Goal: Task Accomplishment & Management: Complete application form

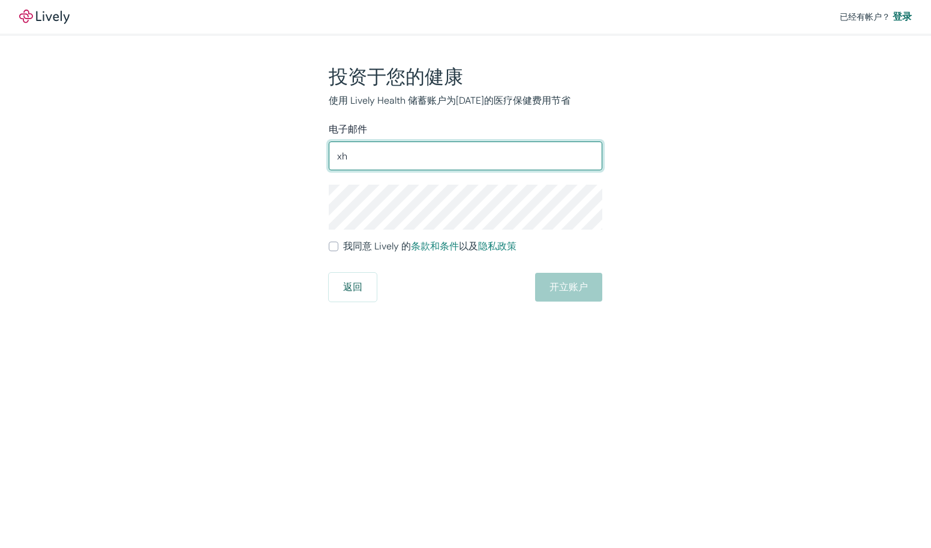
type input "x"
type input "xh43531@gmail.com"
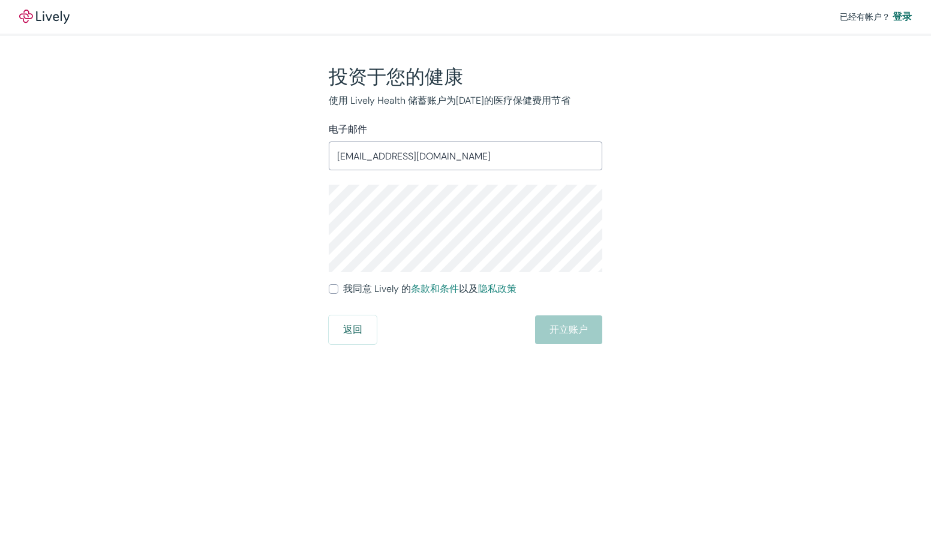
click at [332, 291] on input "我同意 Lively 的 条款和条件 以及 隐私政策" at bounding box center [334, 289] width 10 height 10
checkbox input "true"
click at [687, 285] on div "投资于您的健康 使用 Lively Health 储蓄账户为明天的医疗保健费用节省 电子邮件 xh43531@gmail.com ​ 我同意 Lively 的…" at bounding box center [458, 204] width 576 height 279
click at [593, 338] on button "开立账户" at bounding box center [568, 329] width 67 height 29
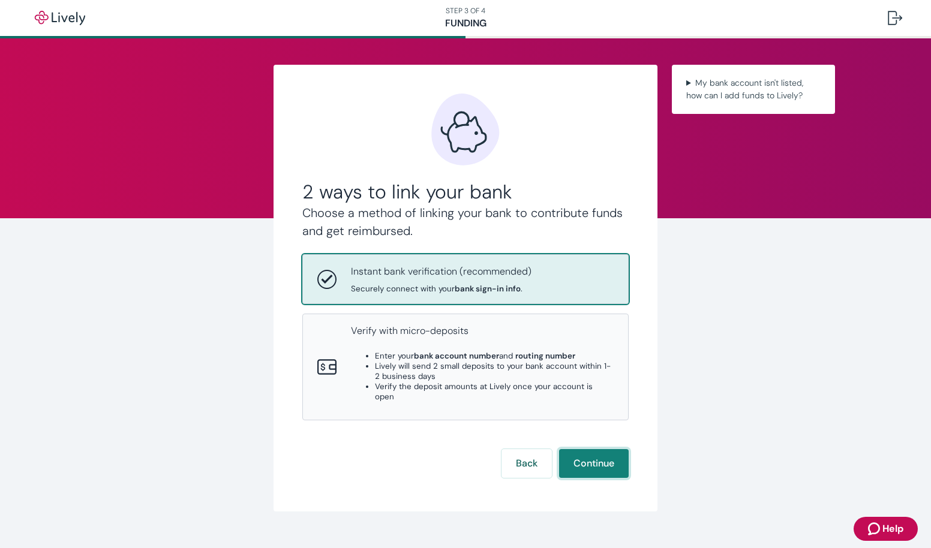
click at [589, 456] on button "Continue" at bounding box center [594, 463] width 70 height 29
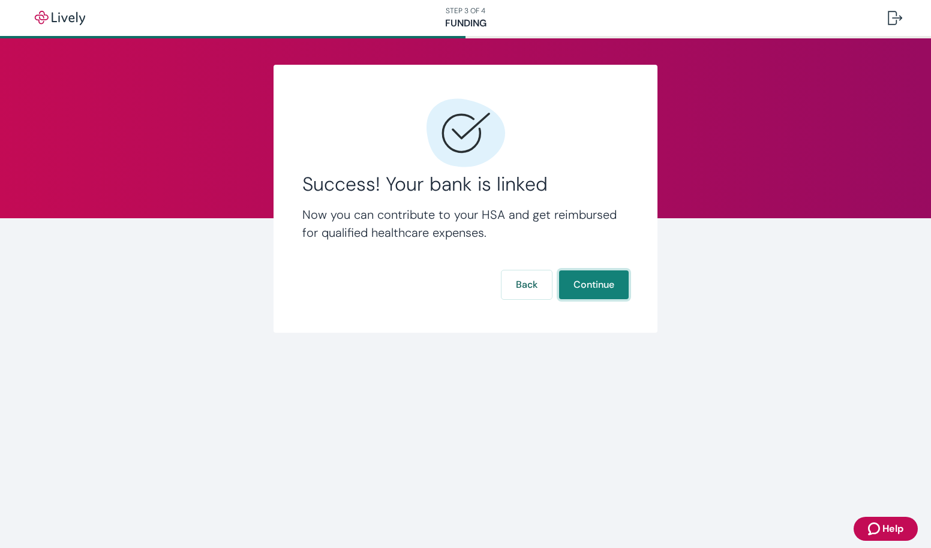
click at [590, 279] on button "Continue" at bounding box center [594, 284] width 70 height 29
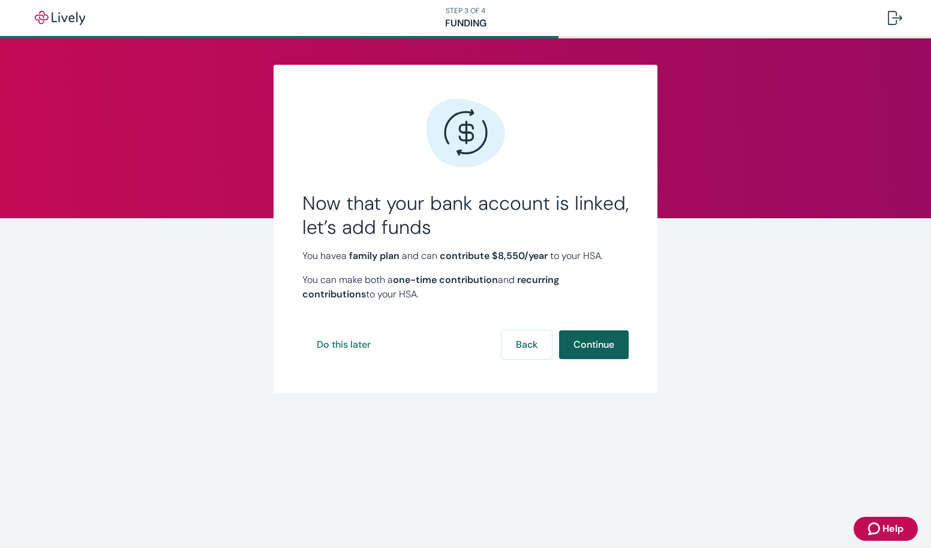
click at [596, 347] on button "Continue" at bounding box center [594, 344] width 70 height 29
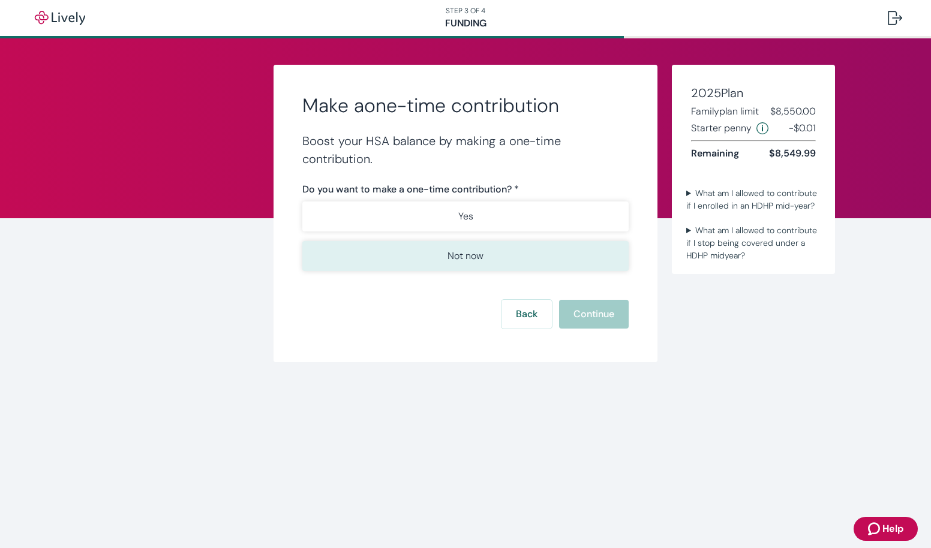
click at [486, 252] on button "Not now" at bounding box center [465, 256] width 326 height 30
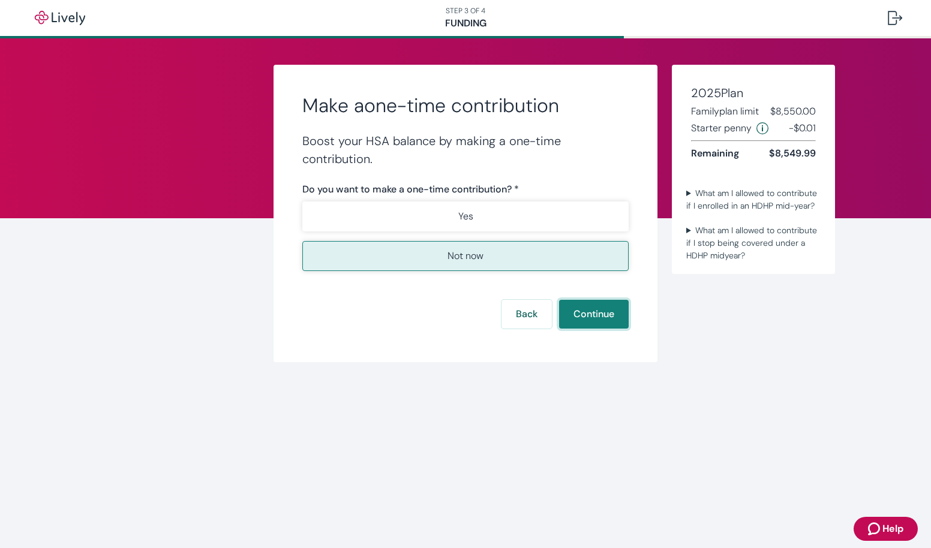
click at [582, 315] on button "Continue" at bounding box center [594, 314] width 70 height 29
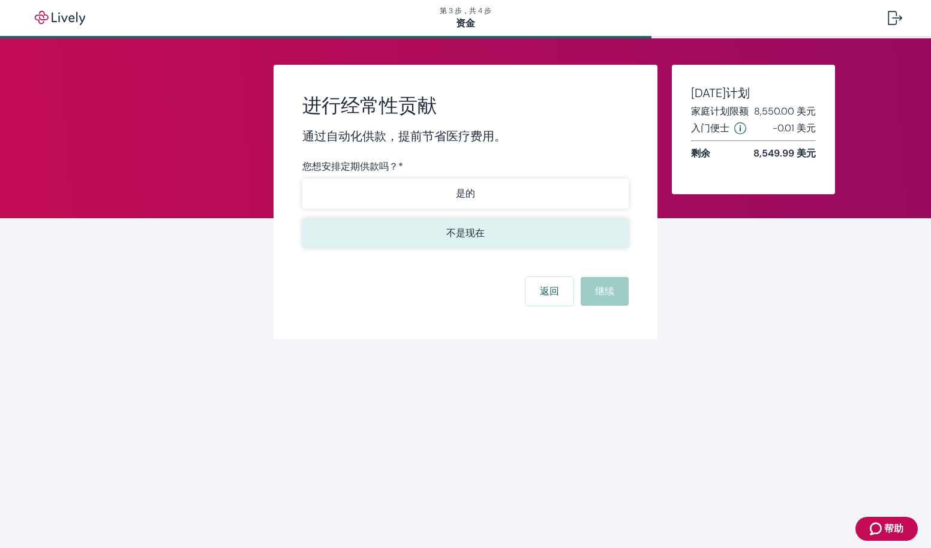
click at [478, 239] on p "不是现在" at bounding box center [465, 233] width 38 height 14
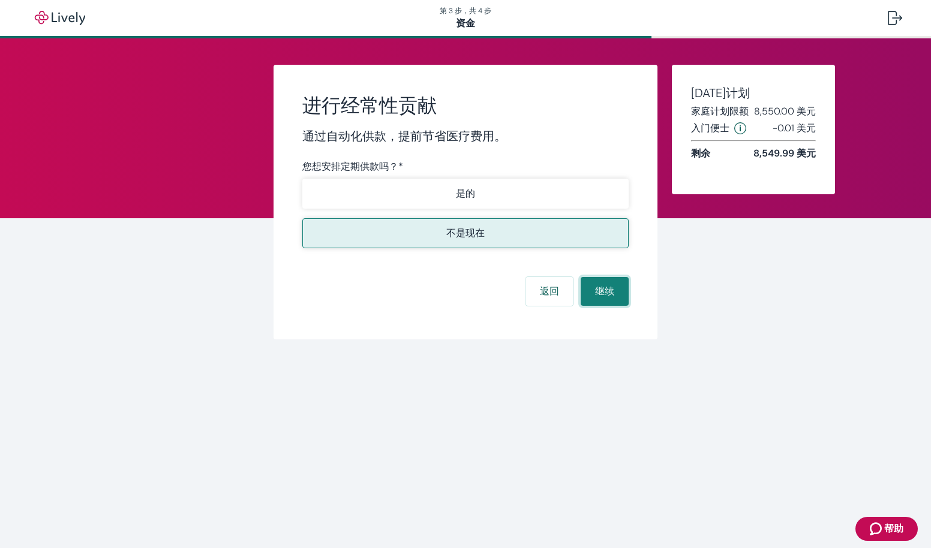
click at [604, 293] on button "继续" at bounding box center [605, 291] width 48 height 29
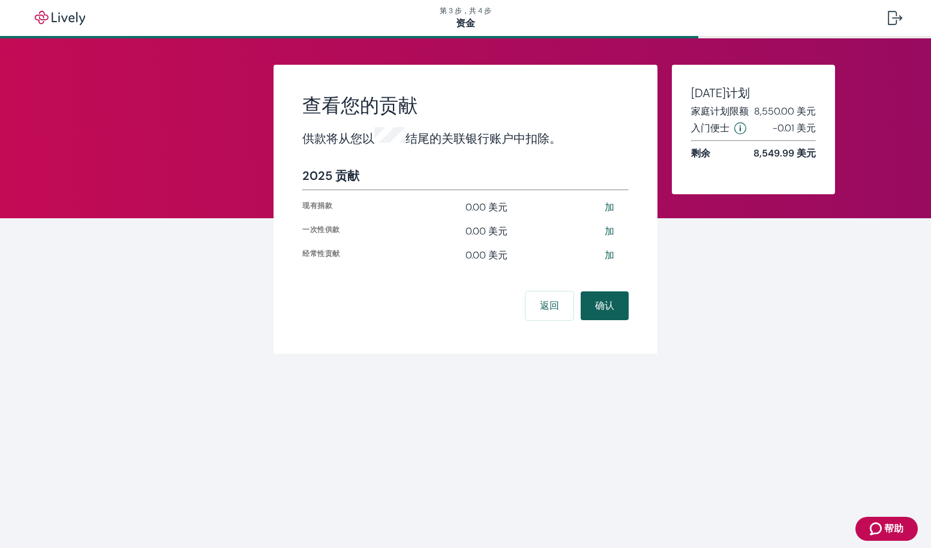
click at [609, 305] on button "确认" at bounding box center [605, 305] width 48 height 29
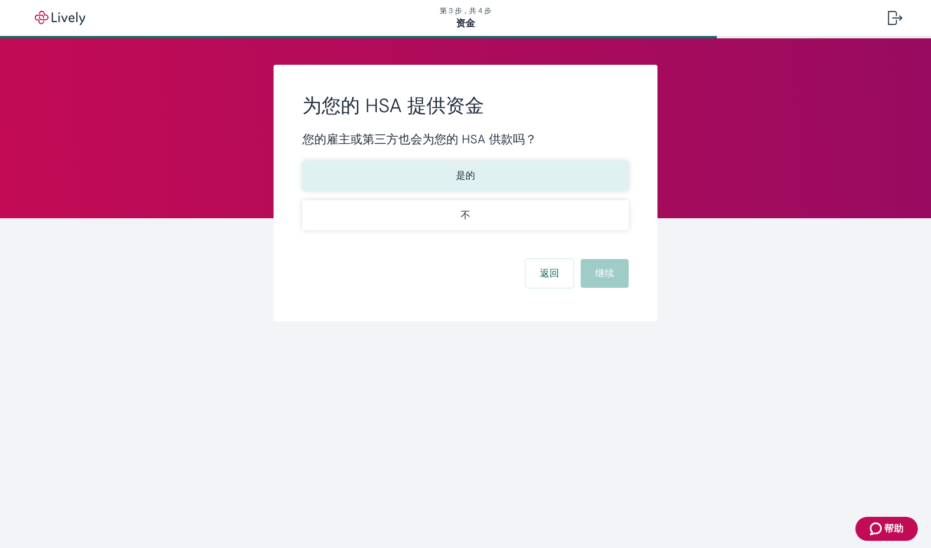
click at [528, 175] on button "是的" at bounding box center [465, 176] width 326 height 30
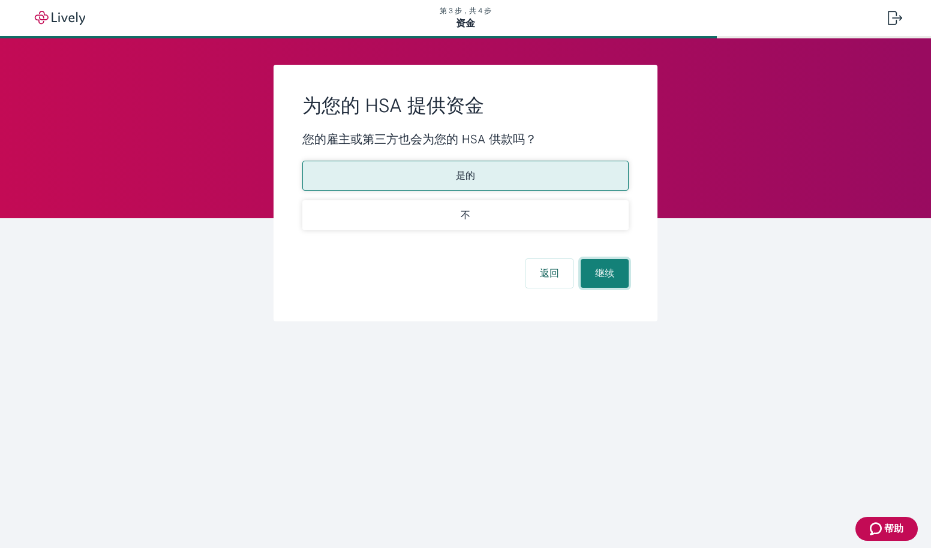
click at [602, 279] on button "继续" at bounding box center [605, 273] width 48 height 29
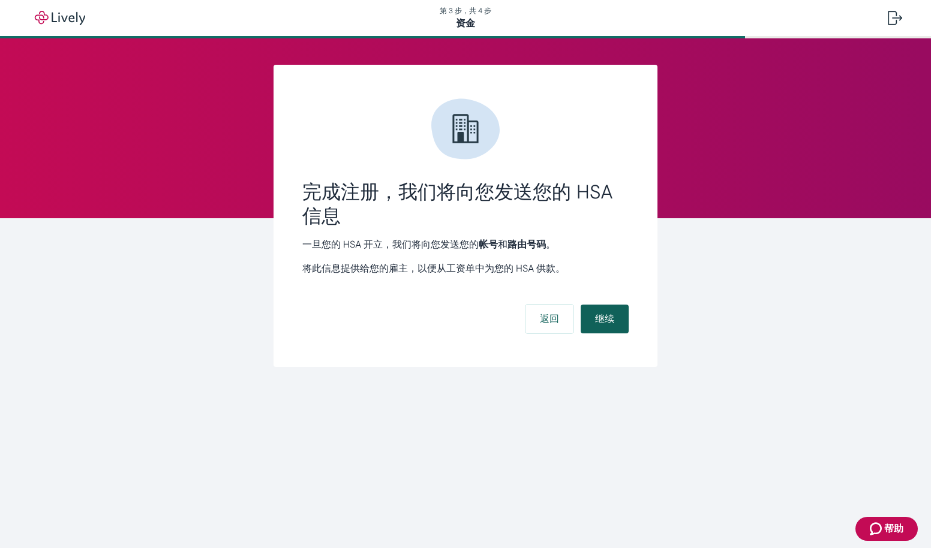
click at [605, 323] on button "继续" at bounding box center [605, 319] width 48 height 29
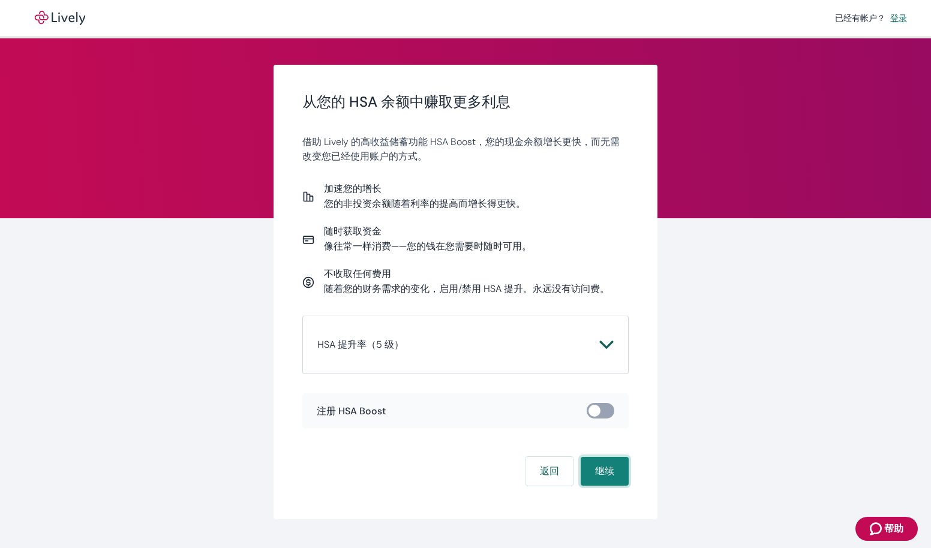
click at [600, 477] on button "继续" at bounding box center [605, 471] width 48 height 29
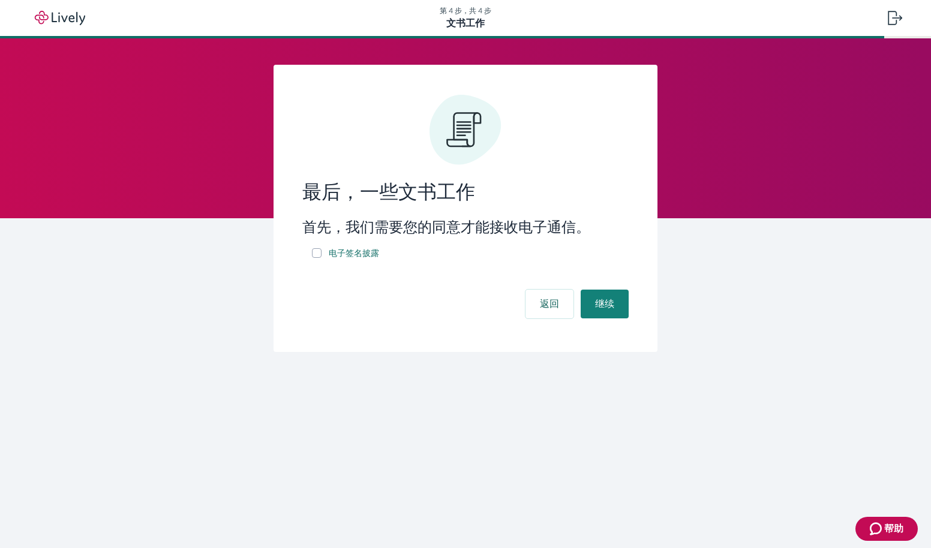
click at [314, 253] on input "电子签名披露" at bounding box center [317, 253] width 10 height 10
checkbox input "true"
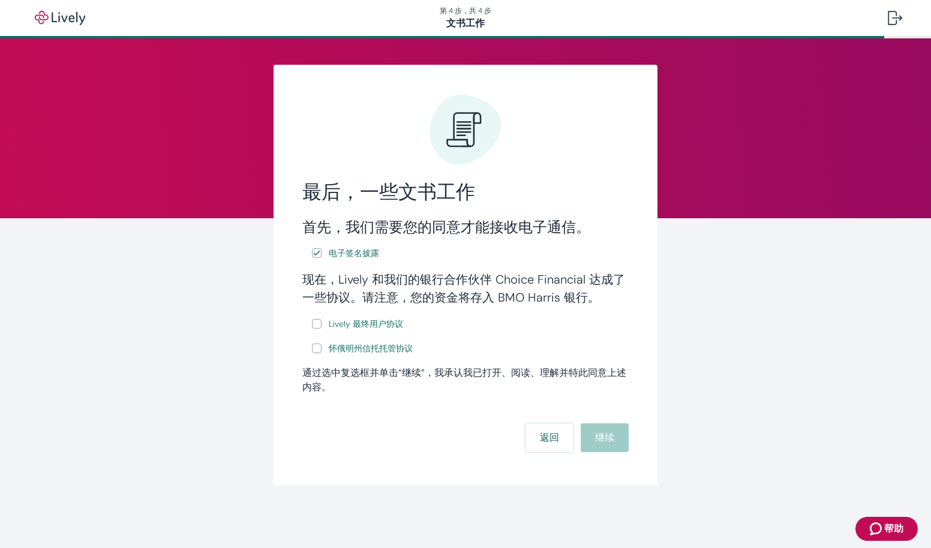
click at [577, 245] on div "首先，我们需要您的同意才能接收电子通信。 电子签名披露 现在，Lively 和我们的银行合作伙伴 Choice Financial 达成了一些协议。请注意，您…" at bounding box center [465, 287] width 326 height 138
click at [548, 442] on button "返回" at bounding box center [549, 437] width 48 height 29
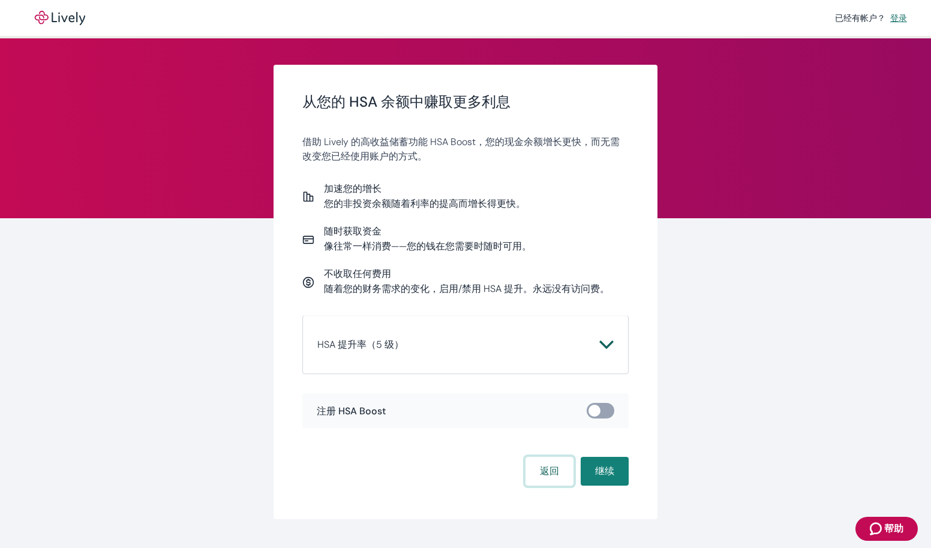
click at [542, 473] on button "返回" at bounding box center [549, 471] width 48 height 29
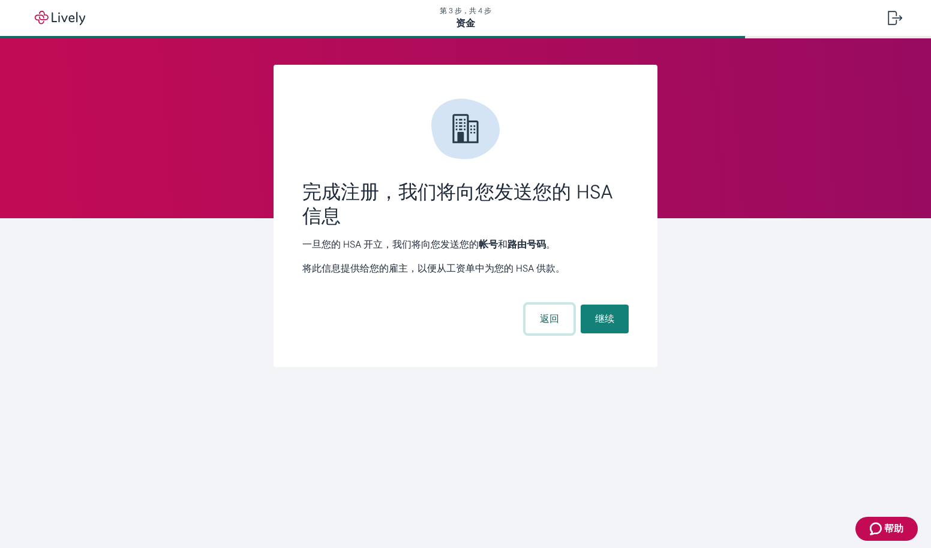
click at [549, 312] on button "返回" at bounding box center [549, 319] width 48 height 29
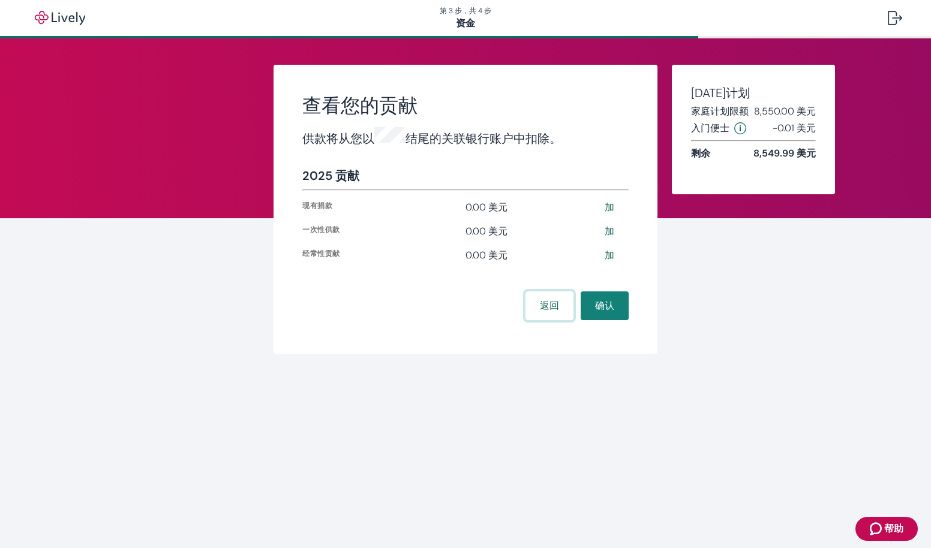
click at [551, 311] on button "返回" at bounding box center [549, 305] width 48 height 29
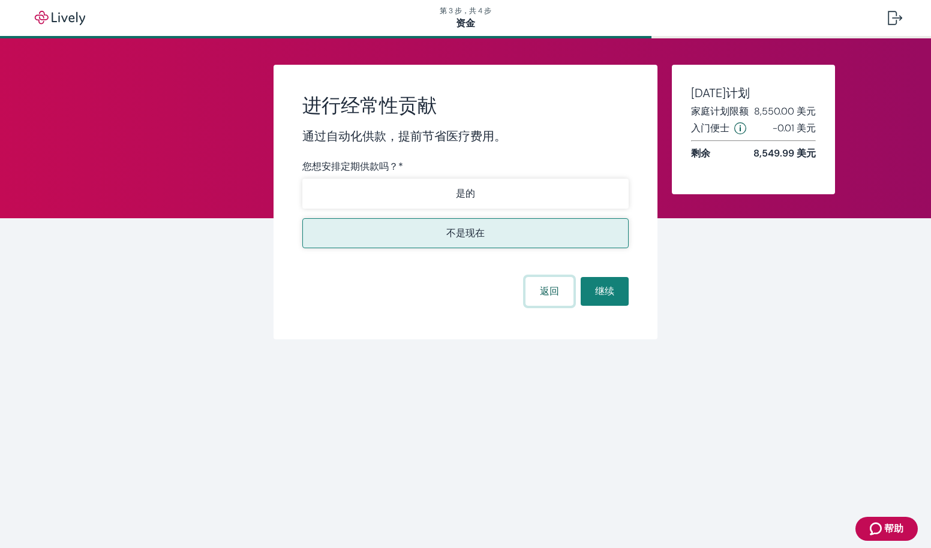
click at [548, 292] on button "返回" at bounding box center [549, 291] width 48 height 29
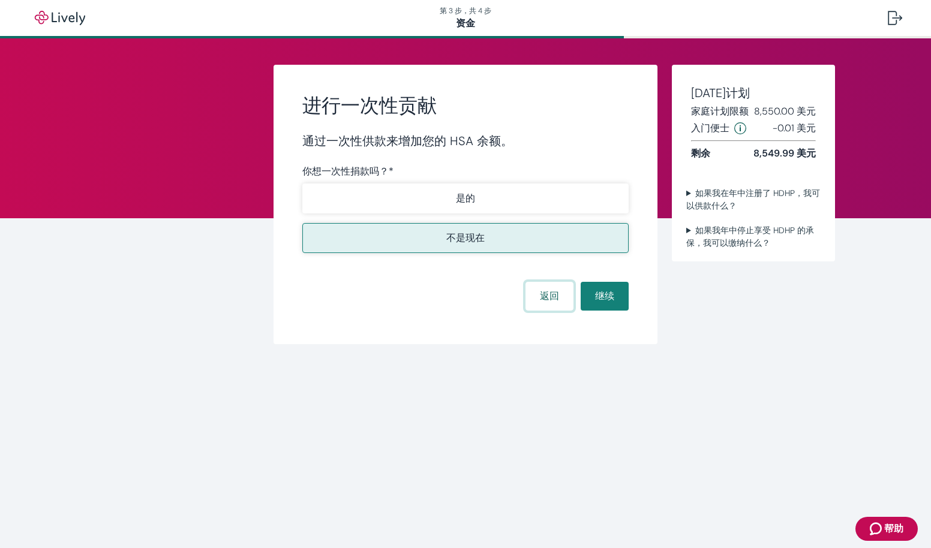
click at [548, 292] on button "返回" at bounding box center [549, 296] width 48 height 29
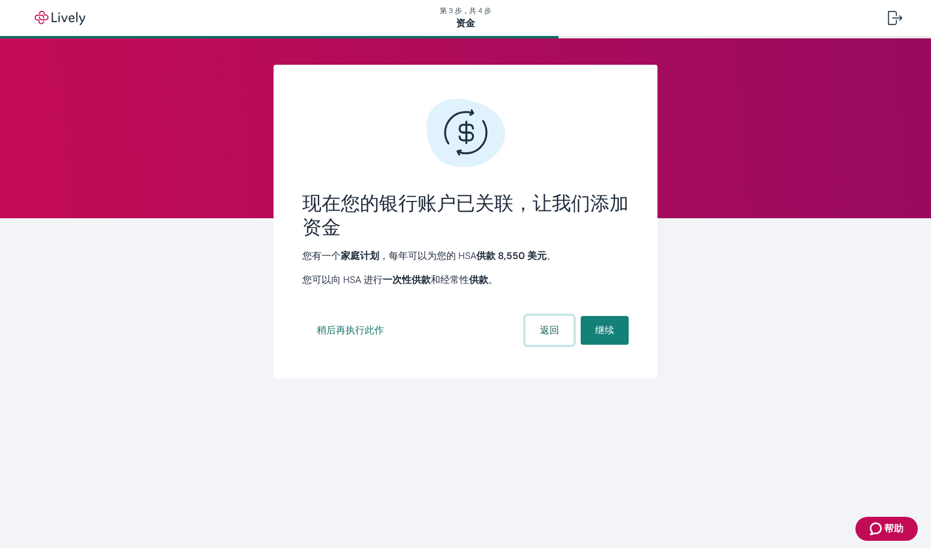
click at [545, 328] on button "返回" at bounding box center [549, 330] width 48 height 29
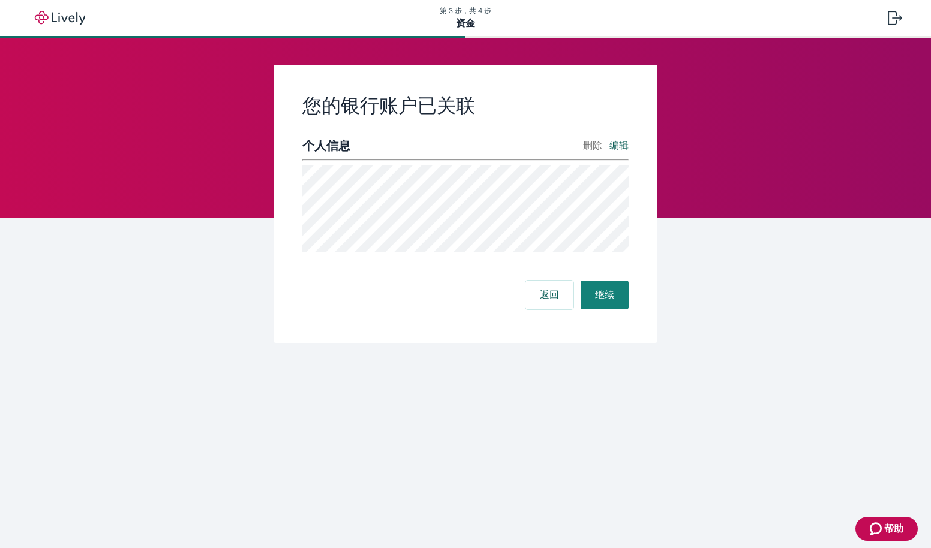
click at [618, 146] on button "编辑" at bounding box center [618, 146] width 19 height 14
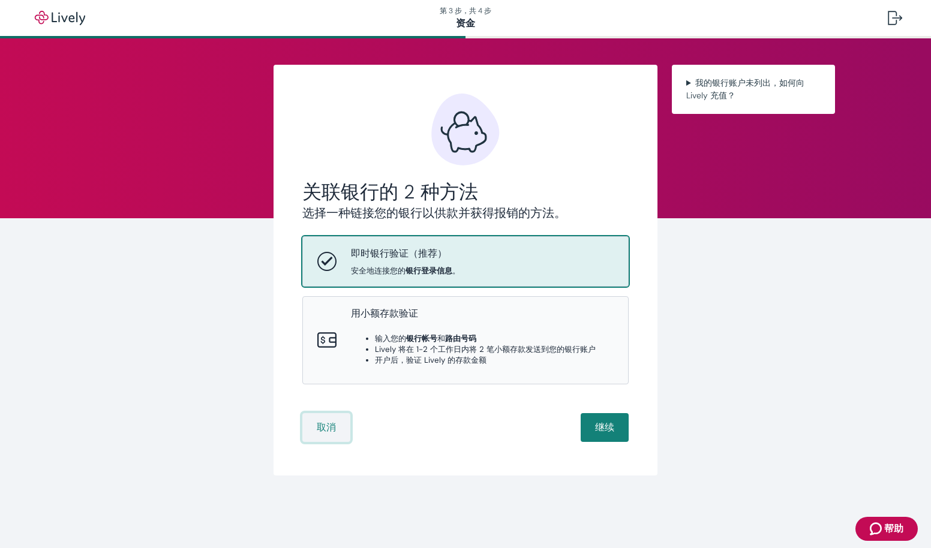
click at [322, 434] on button "取消" at bounding box center [326, 427] width 48 height 29
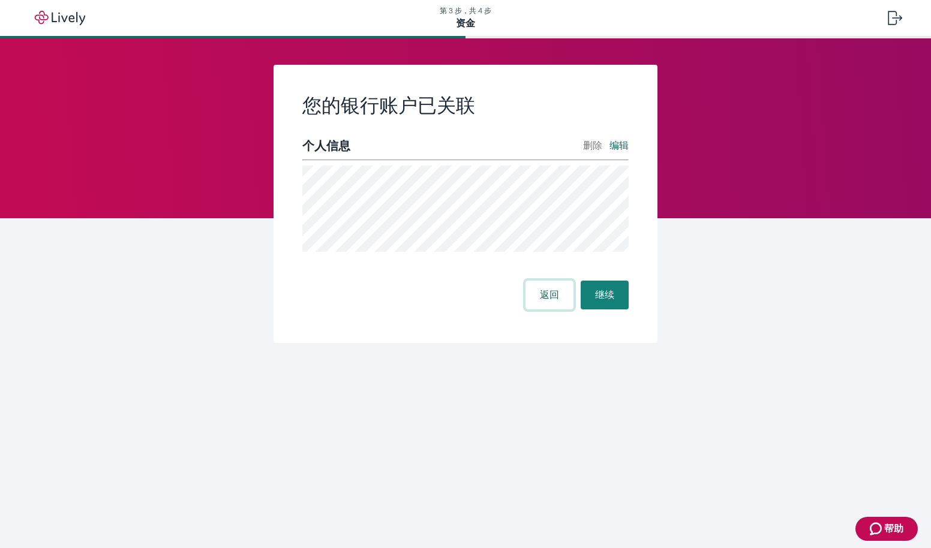
click at [543, 303] on button "返回" at bounding box center [549, 295] width 48 height 29
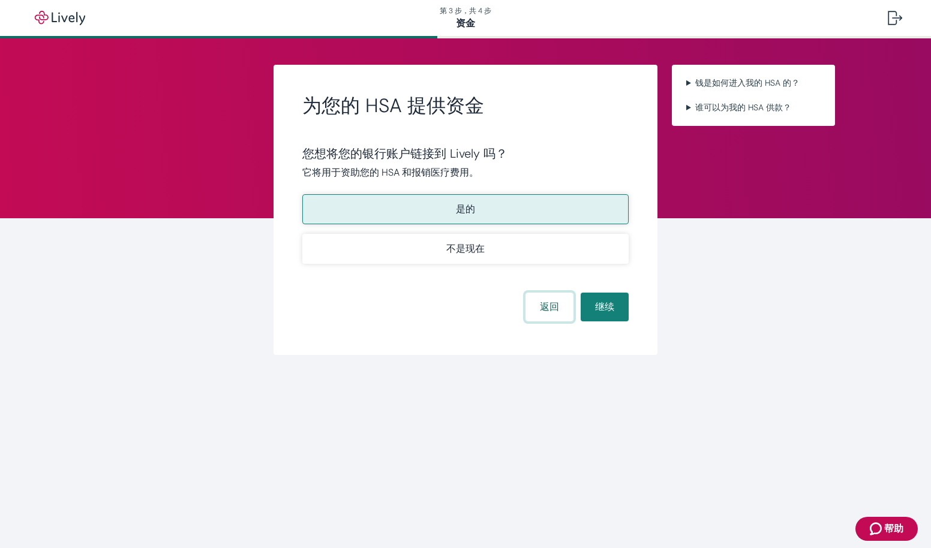
click at [545, 312] on button "返回" at bounding box center [549, 307] width 48 height 29
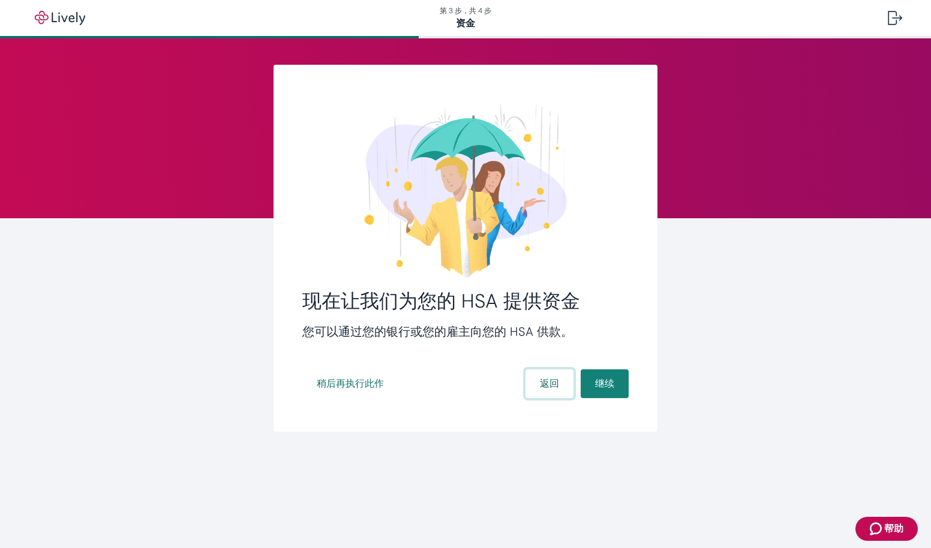
click at [542, 386] on button "返回" at bounding box center [549, 383] width 48 height 29
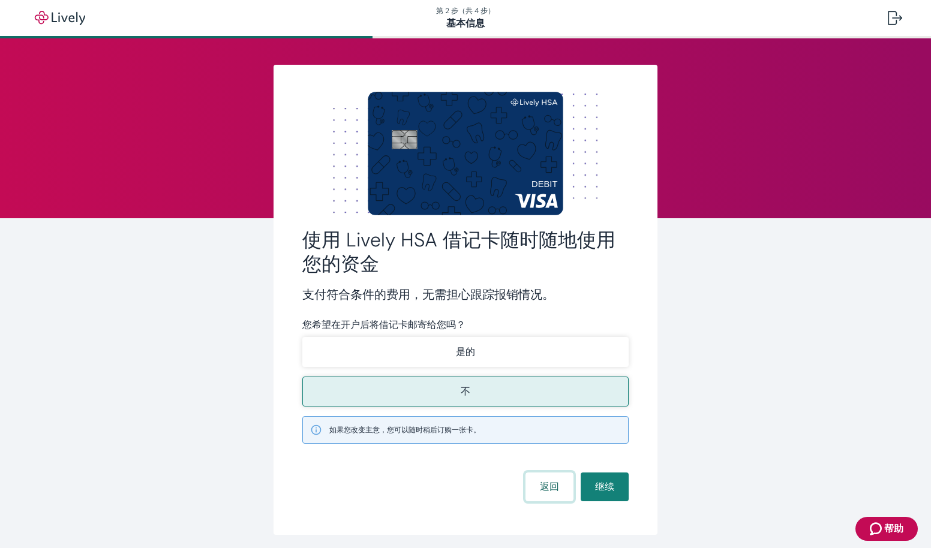
click at [545, 490] on button "返回" at bounding box center [549, 487] width 48 height 29
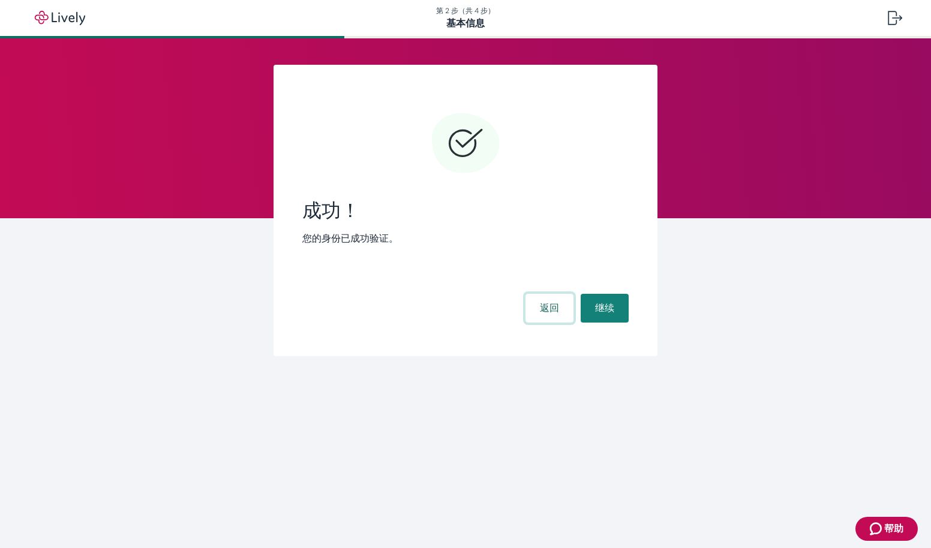
click at [549, 314] on button "返回" at bounding box center [549, 308] width 48 height 29
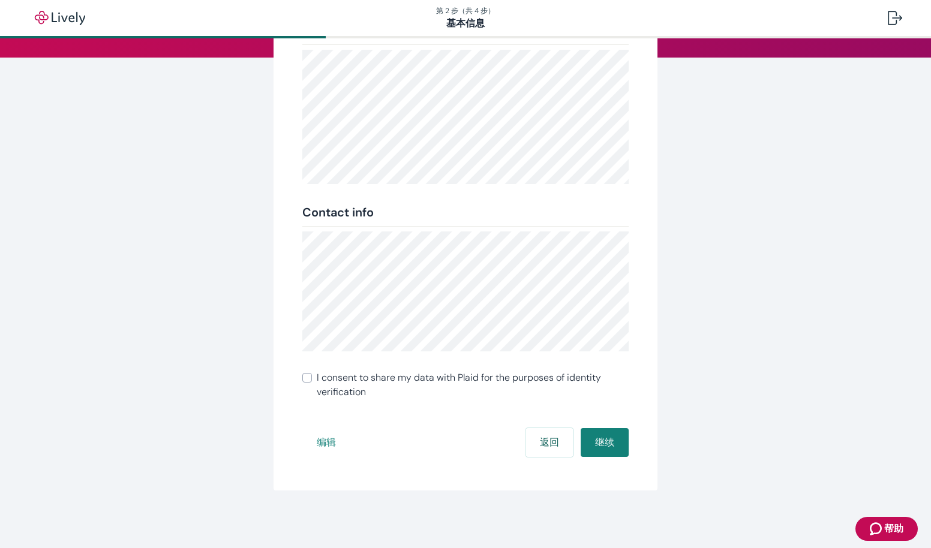
scroll to position [129, 0]
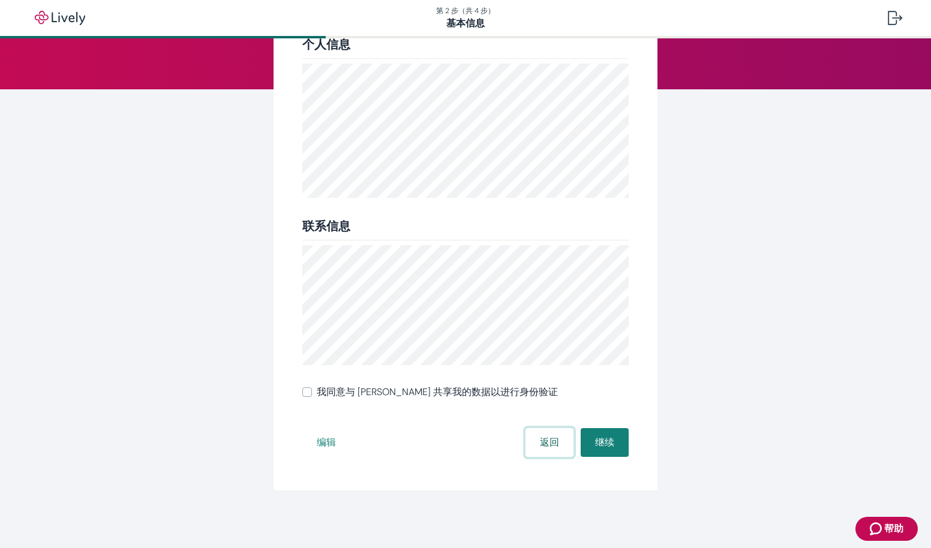
click at [535, 443] on button "返回" at bounding box center [549, 442] width 48 height 29
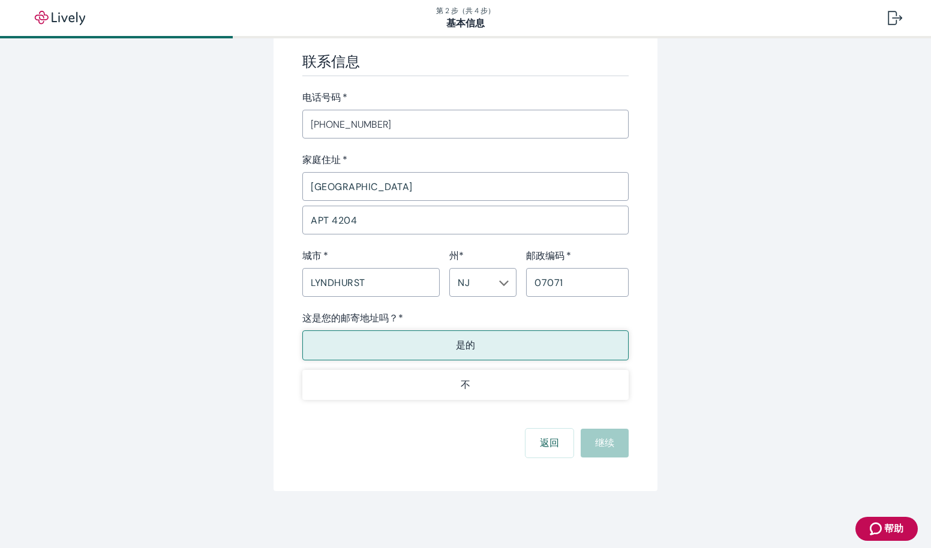
scroll to position [693, 0]
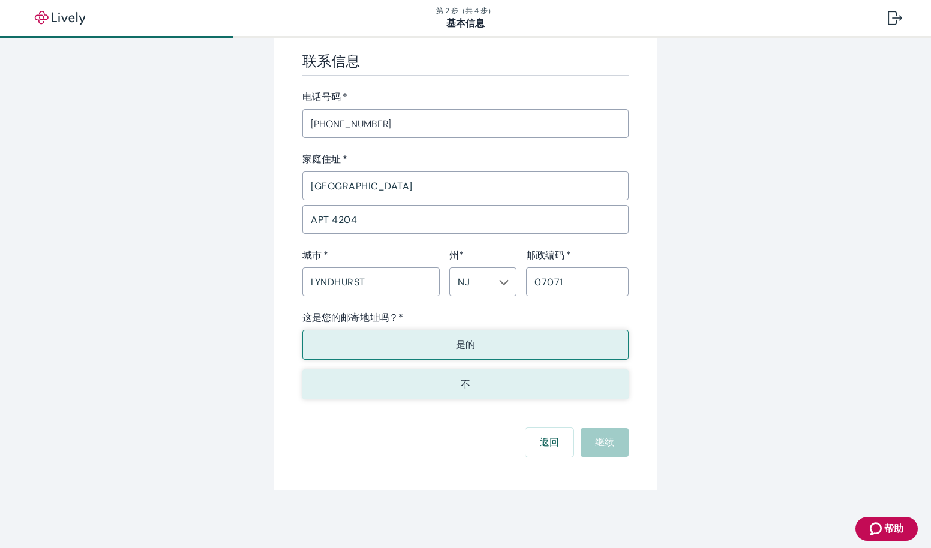
click at [507, 393] on button "不" at bounding box center [465, 384] width 326 height 30
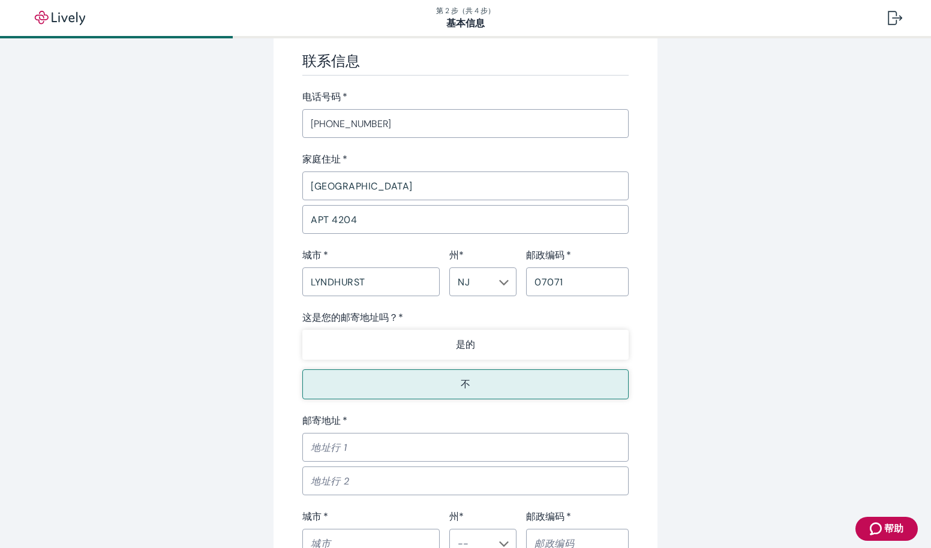
scroll to position [852, 0]
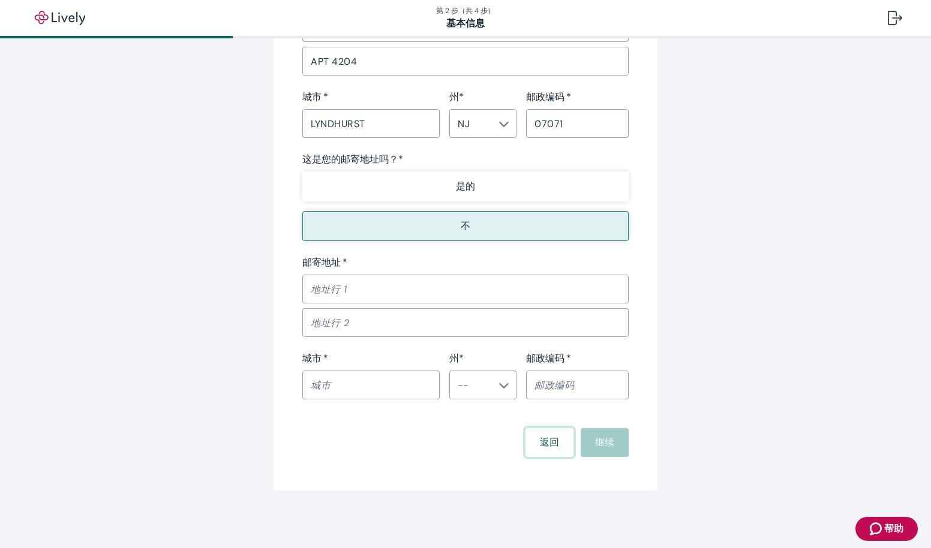
click at [545, 442] on button "返回" at bounding box center [549, 442] width 48 height 29
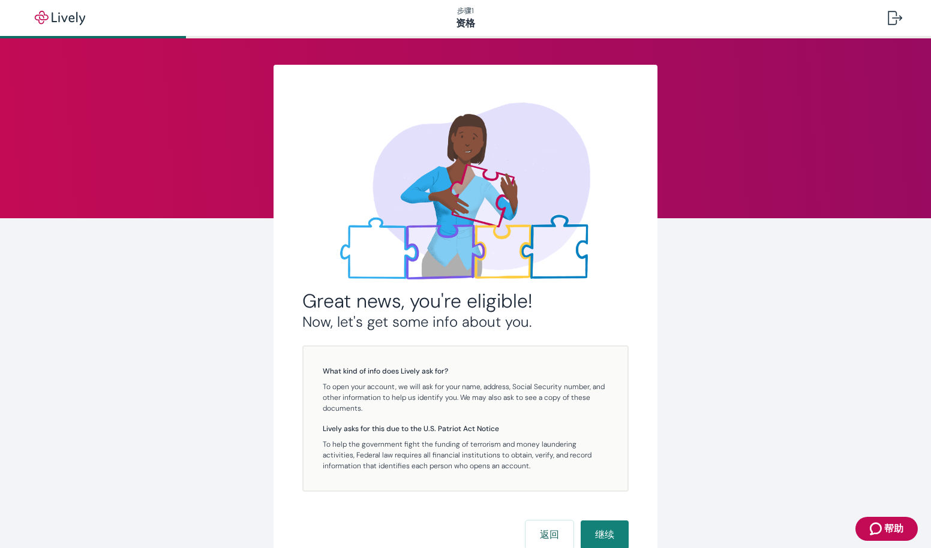
scroll to position [1, 0]
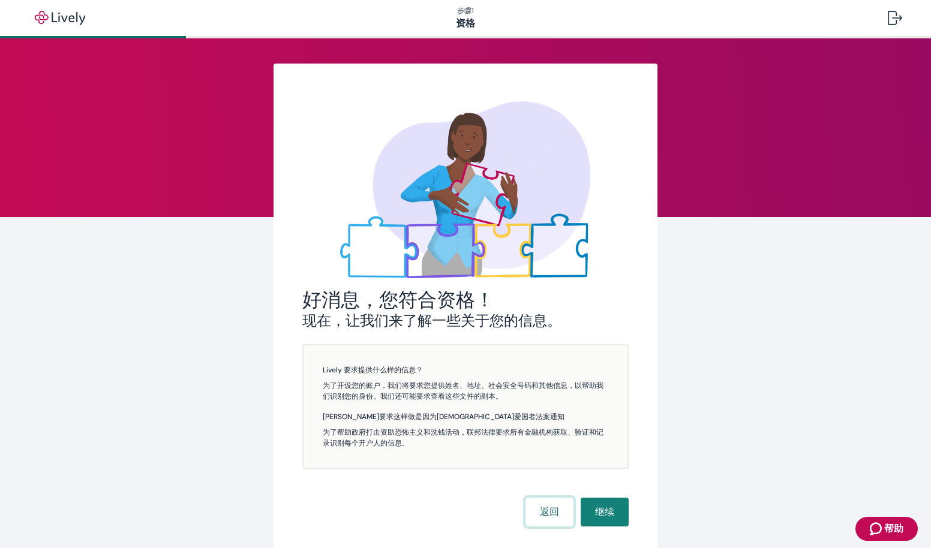
click at [543, 517] on button "返回" at bounding box center [549, 512] width 48 height 29
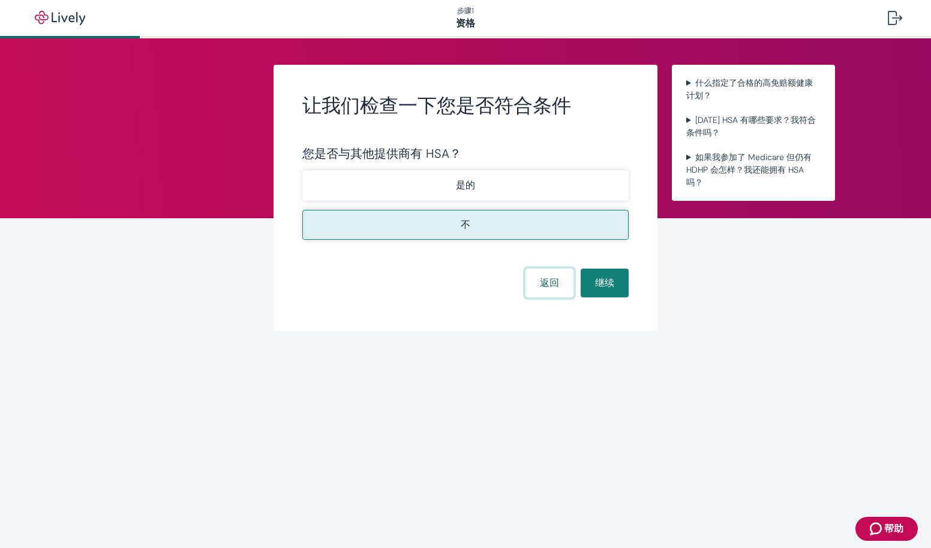
click at [539, 281] on button "返回" at bounding box center [549, 283] width 48 height 29
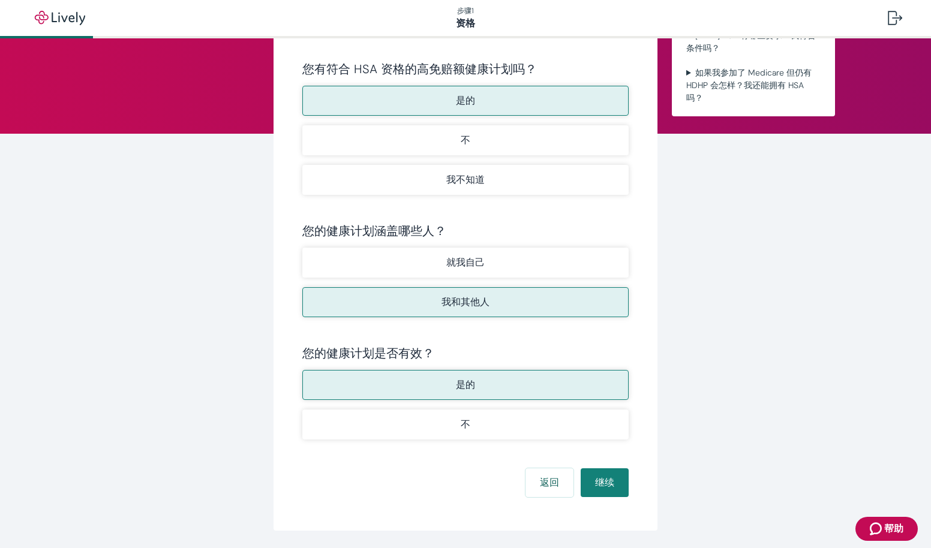
scroll to position [125, 0]
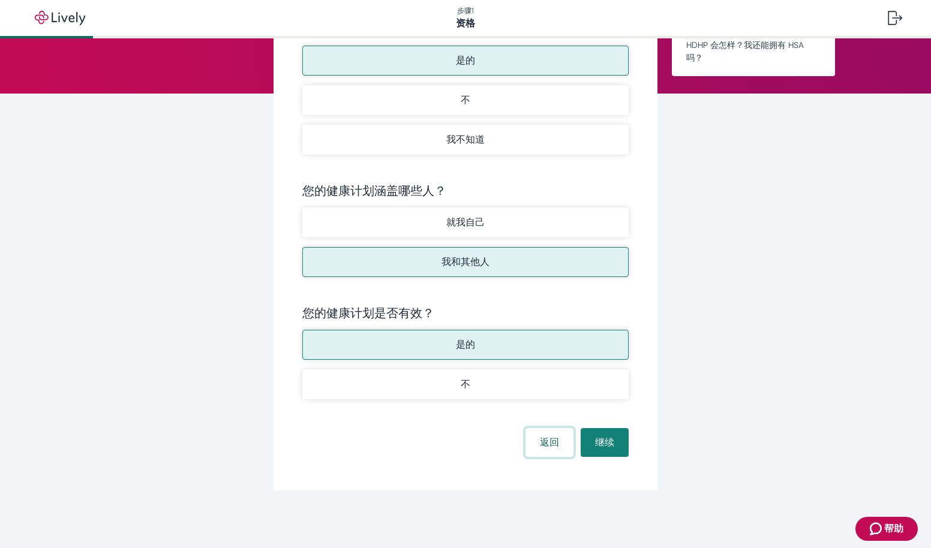
click at [546, 443] on button "返回" at bounding box center [549, 442] width 48 height 29
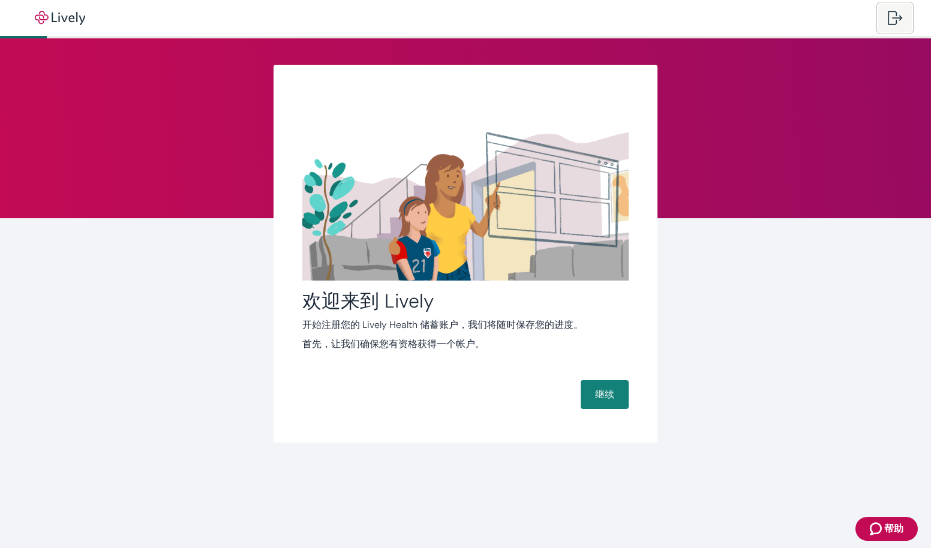
click at [895, 16] on div at bounding box center [895, 18] width 14 height 14
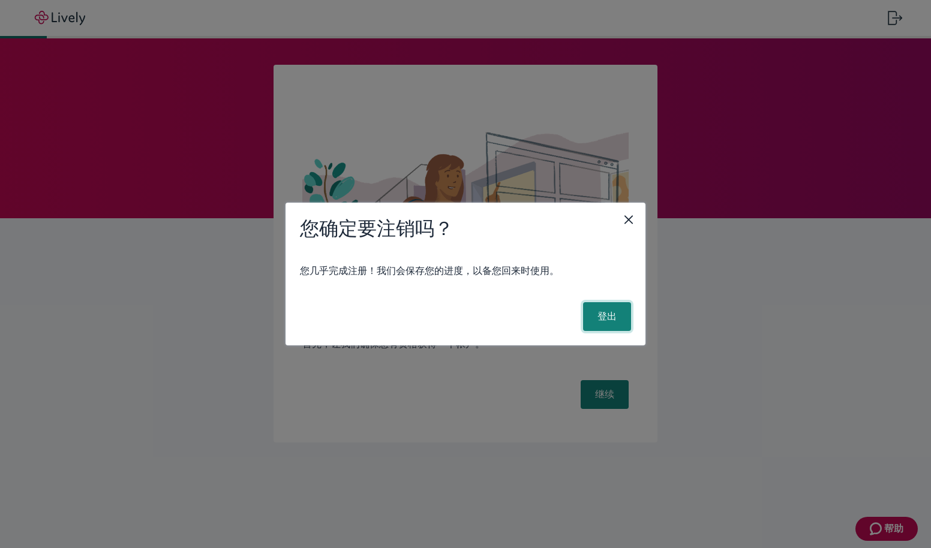
click at [607, 323] on button "登出" at bounding box center [607, 316] width 48 height 29
